Goal: Information Seeking & Learning: Learn about a topic

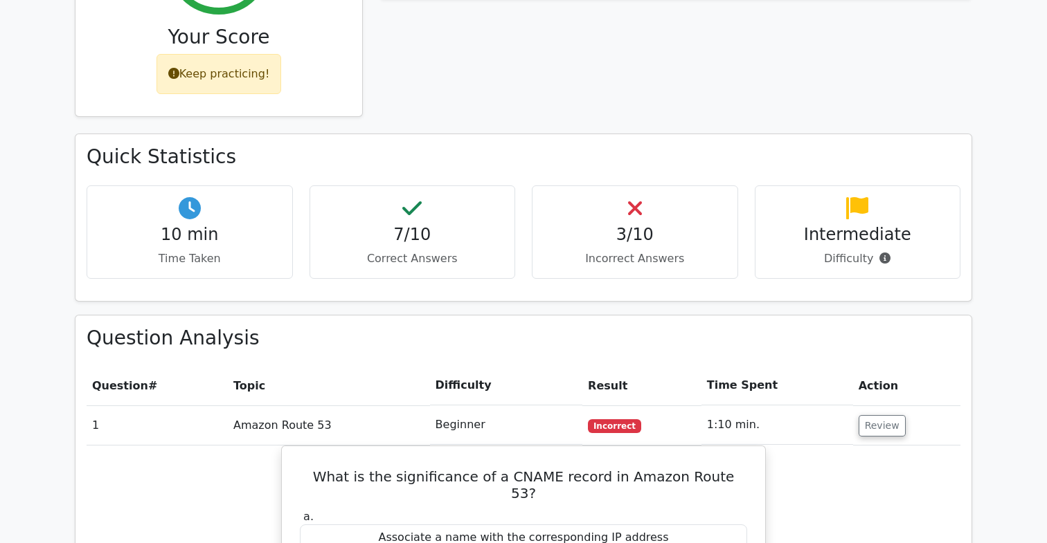
scroll to position [281, 0]
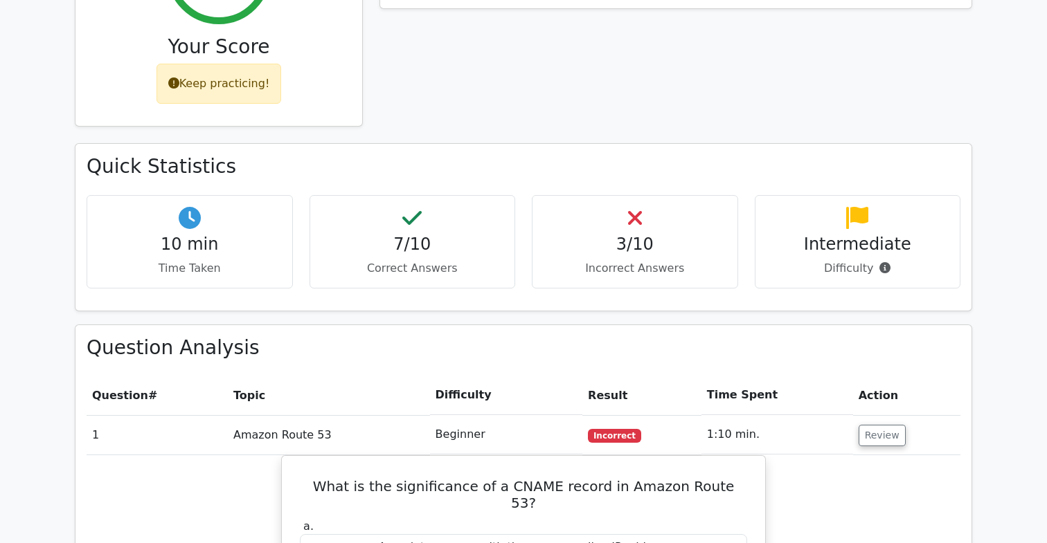
click at [318, 430] on td "Amazon Route 53" at bounding box center [329, 434] width 202 height 39
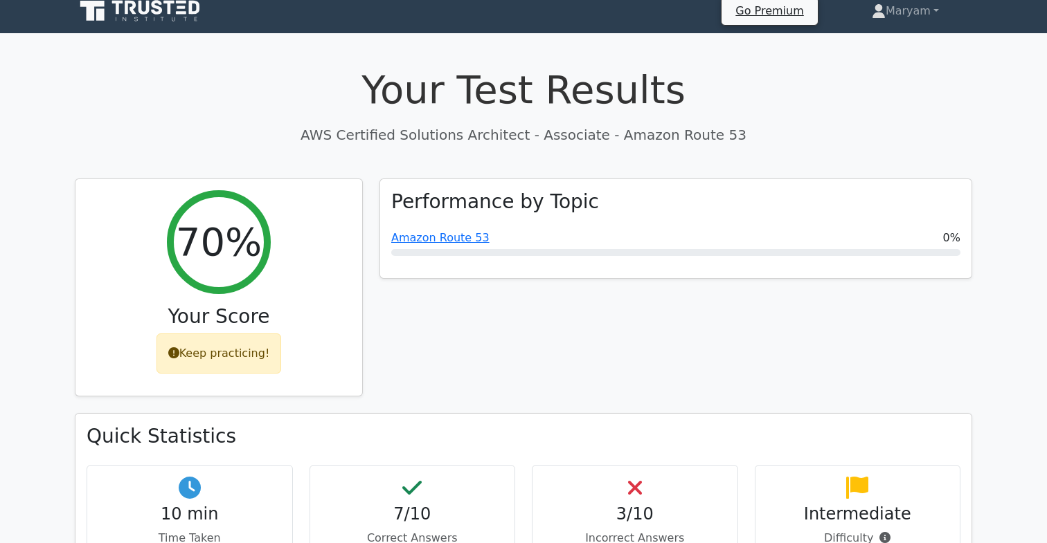
scroll to position [0, 0]
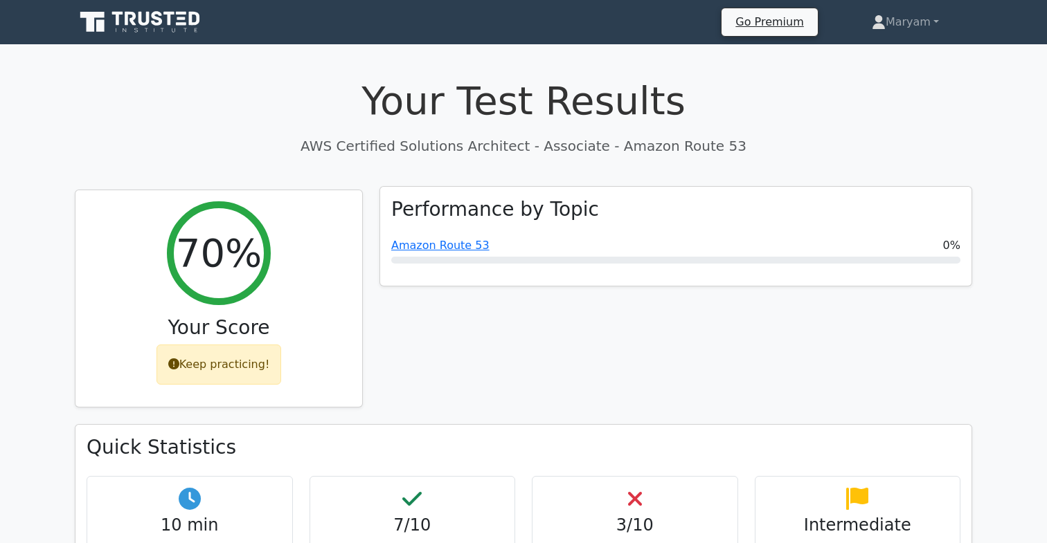
click at [696, 269] on div "Performance by Topic Amazon Route 53 0%" at bounding box center [675, 237] width 591 height 100
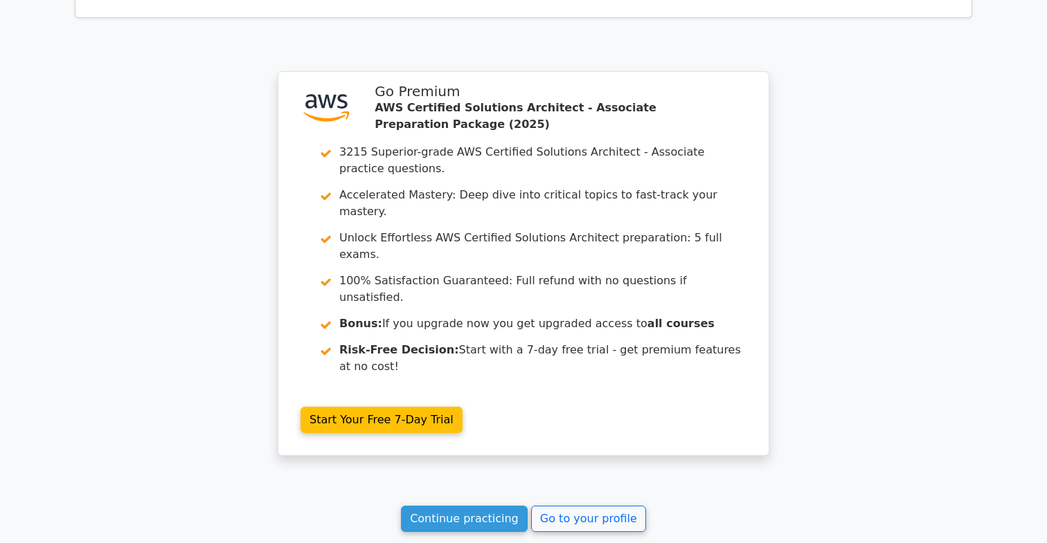
scroll to position [1652, 0]
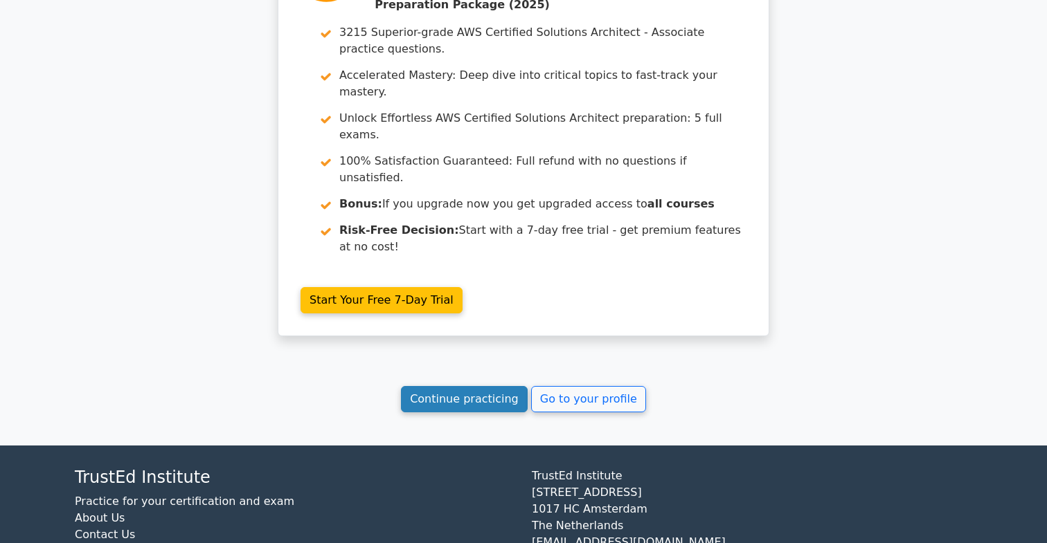
click at [498, 386] on link "Continue practicing" at bounding box center [464, 399] width 127 height 26
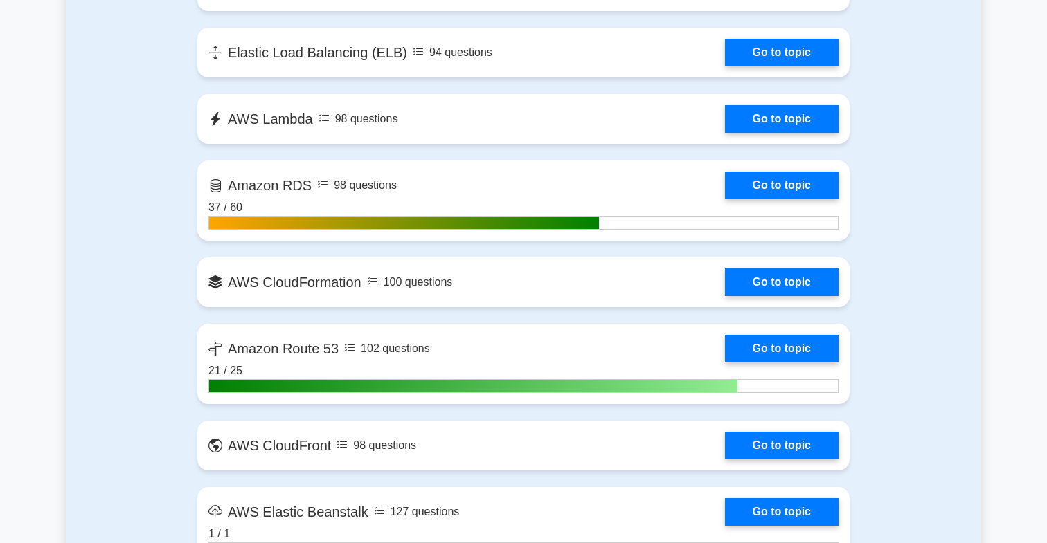
scroll to position [1302, 0]
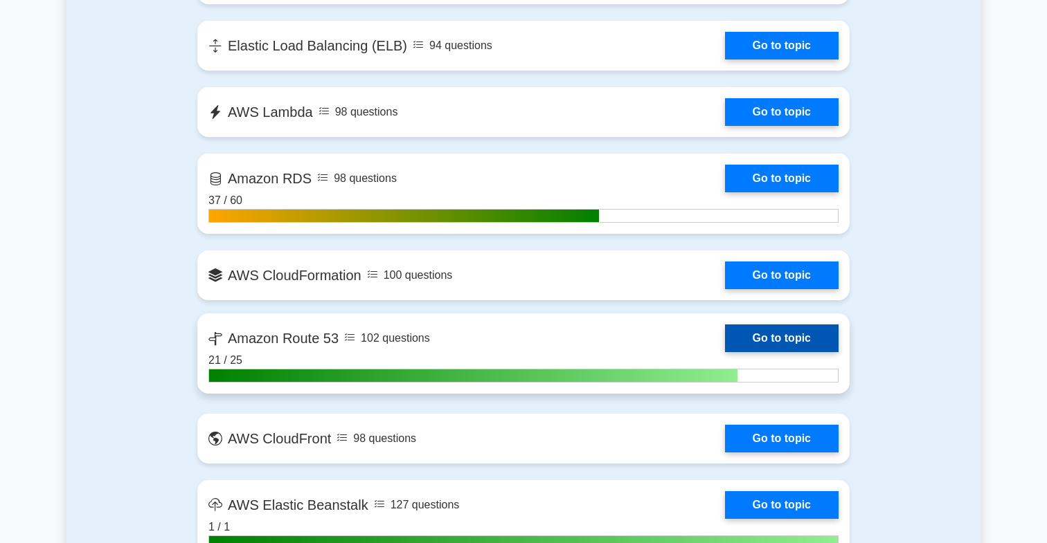
click at [725, 344] on link "Go to topic" at bounding box center [782, 339] width 114 height 28
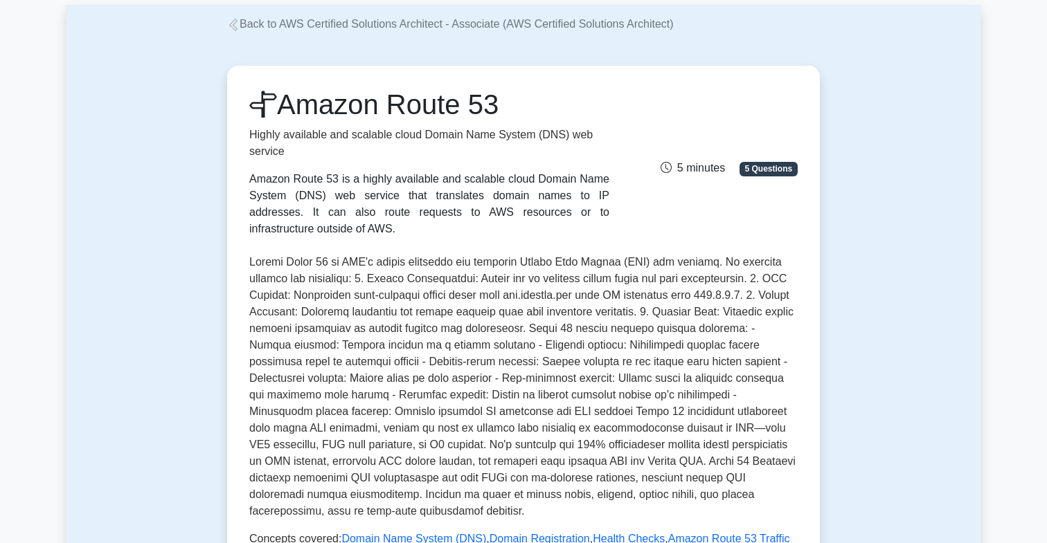
scroll to position [76, 0]
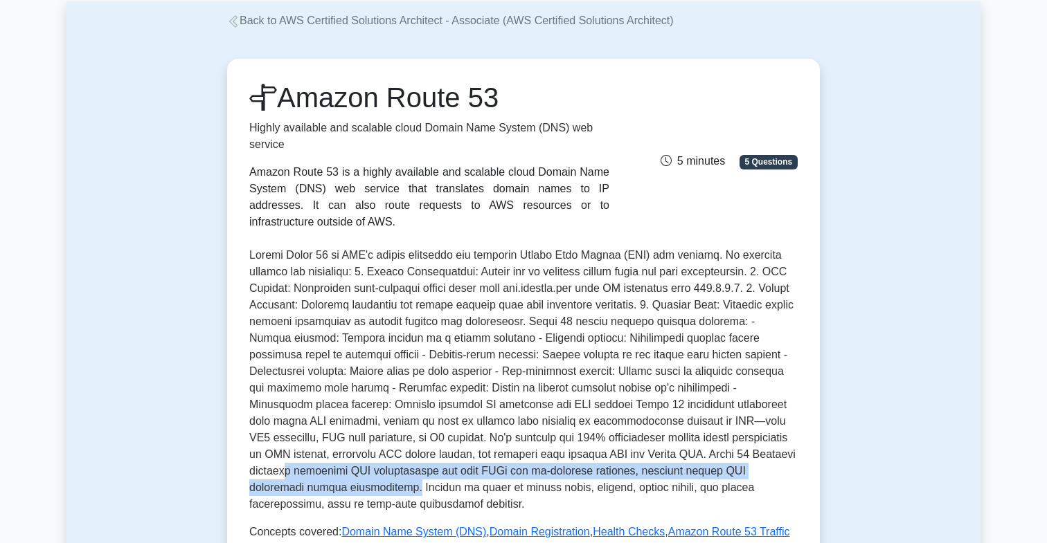
drag, startPoint x: 683, startPoint y: 455, endPoint x: 783, endPoint y: 477, distance: 102.8
click at [783, 477] on p at bounding box center [523, 380] width 548 height 266
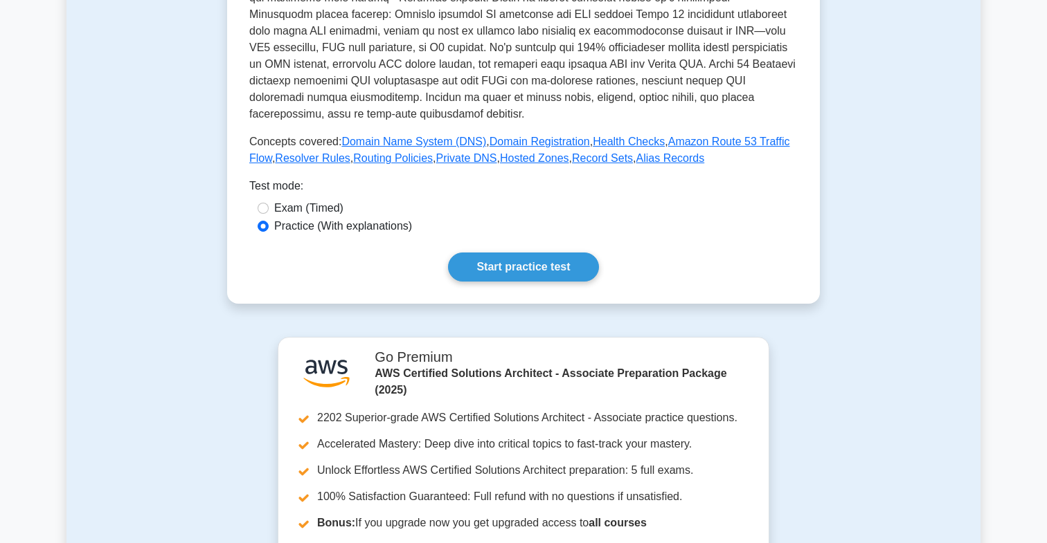
scroll to position [465, 0]
